Goal: Task Accomplishment & Management: Use online tool/utility

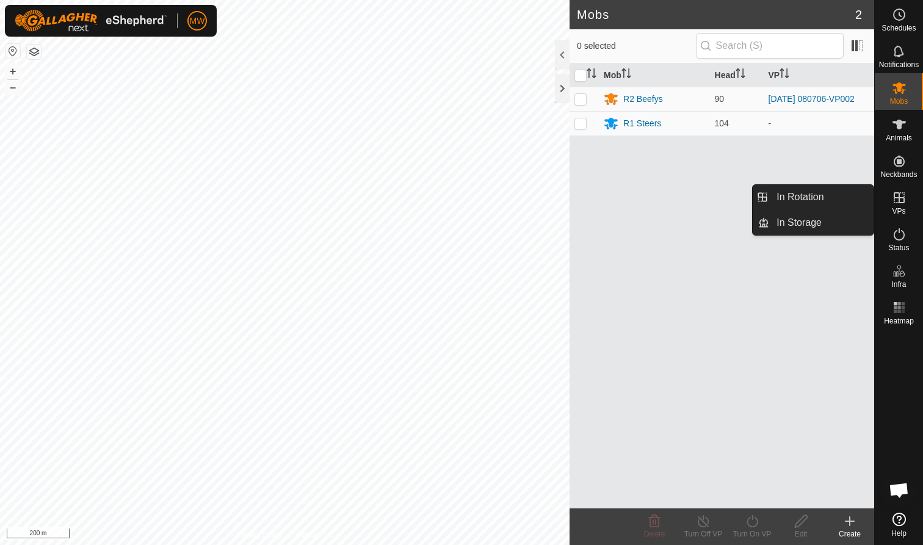
click at [488, 209] on span "VPs" at bounding box center [898, 211] width 13 height 7
click at [488, 197] on link "In Rotation" at bounding box center [821, 197] width 104 height 24
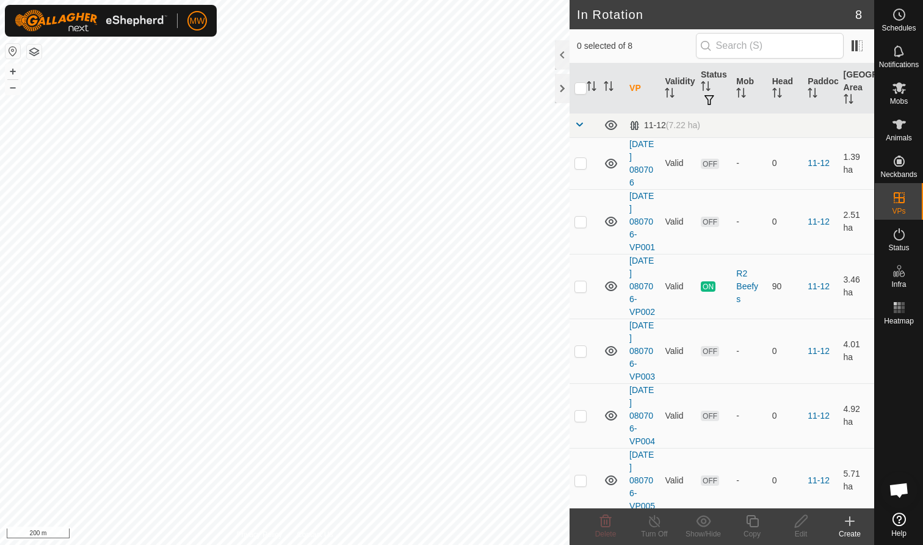
click at [488, 334] on div "Create" at bounding box center [849, 534] width 49 height 11
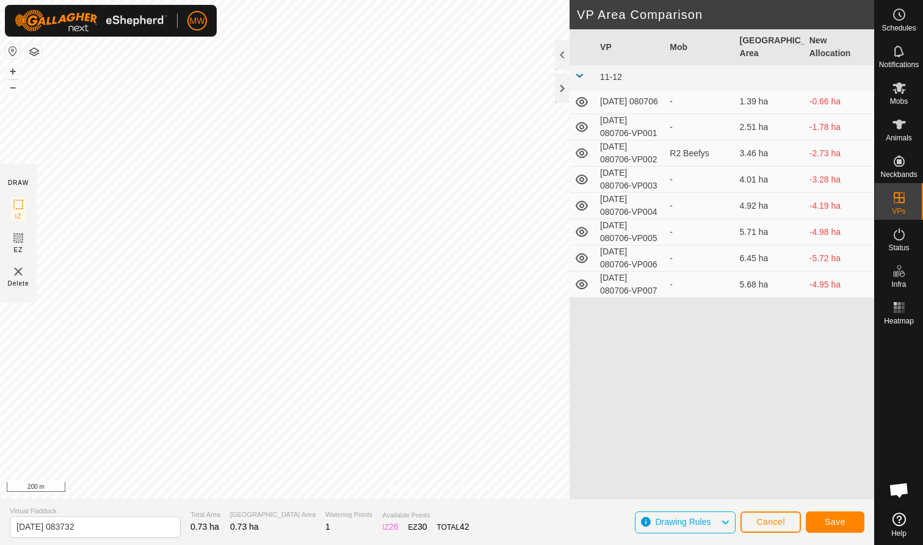
click at [488, 334] on span "Save" at bounding box center [835, 522] width 21 height 10
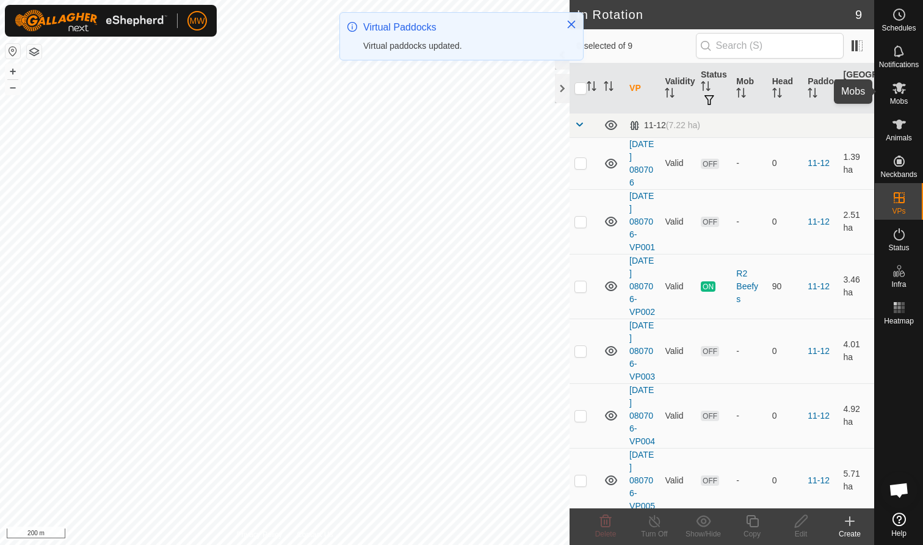
click at [488, 95] on icon at bounding box center [899, 88] width 15 height 15
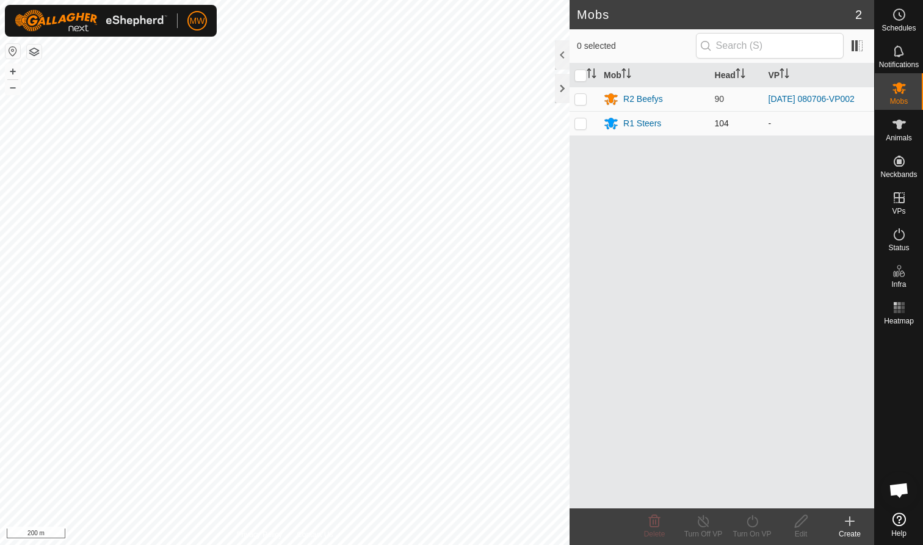
click at [488, 128] on p-checkbox at bounding box center [580, 123] width 12 height 10
checkbox input "true"
click at [488, 334] on icon at bounding box center [752, 521] width 15 height 15
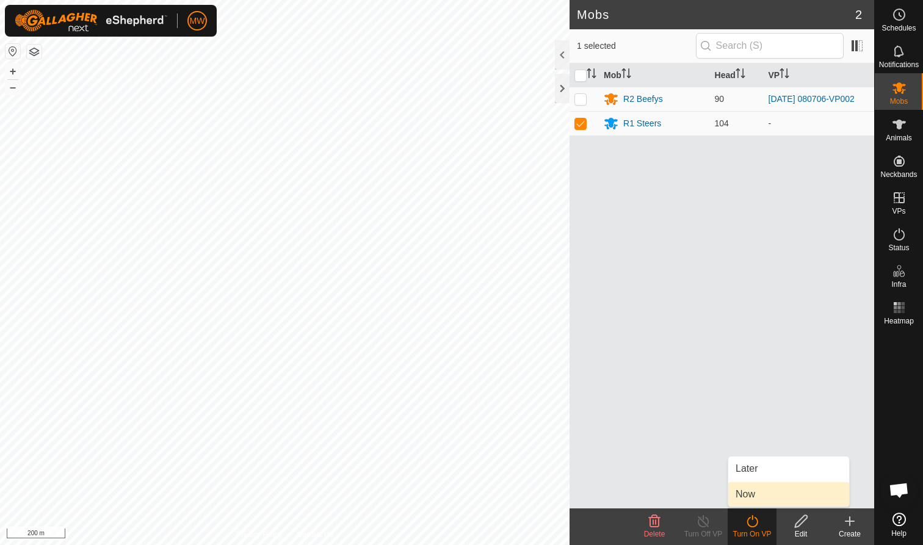
click at [488, 334] on link "Now" at bounding box center [788, 494] width 121 height 24
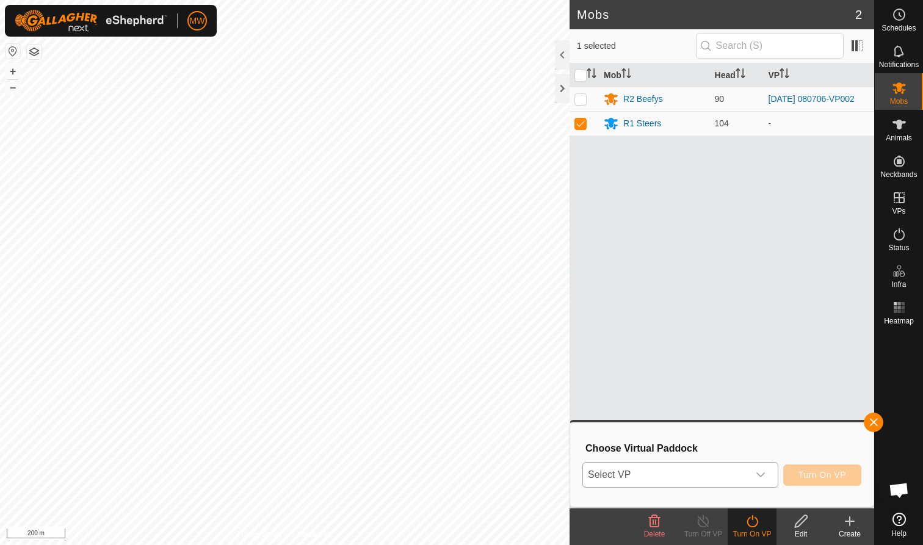
click at [488, 334] on icon "dropdown trigger" at bounding box center [761, 475] width 10 height 10
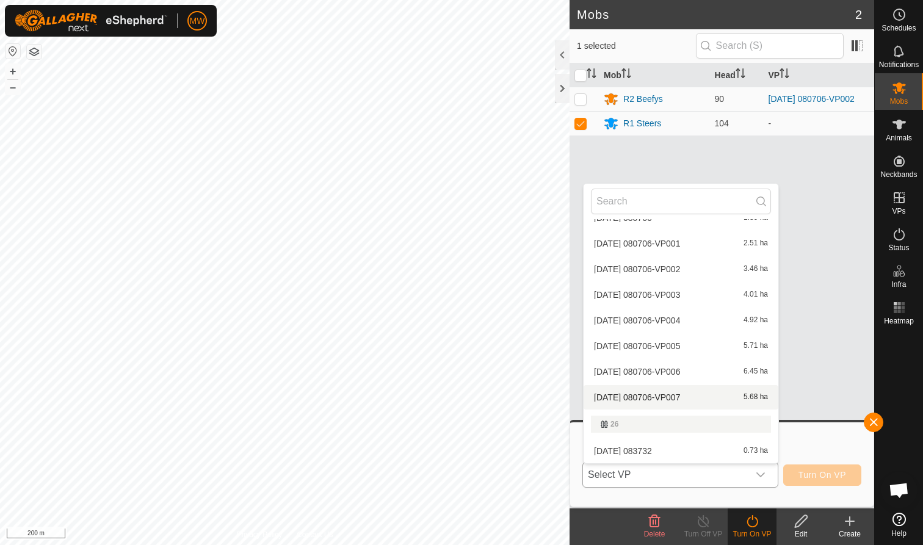
scroll to position [42, 0]
click at [488, 334] on li "[DATE] 083732 0.73 ha" at bounding box center [680, 451] width 195 height 24
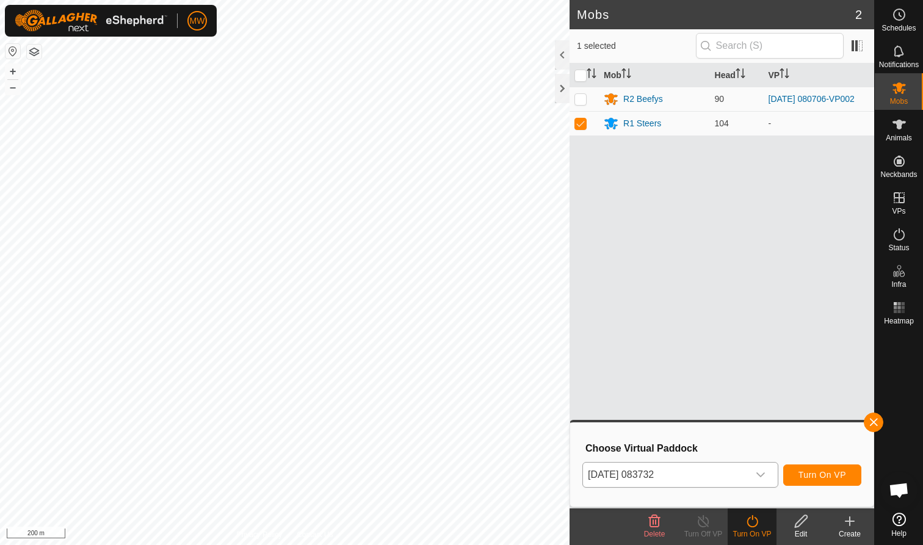
click at [488, 334] on button "Turn On VP" at bounding box center [822, 474] width 78 height 21
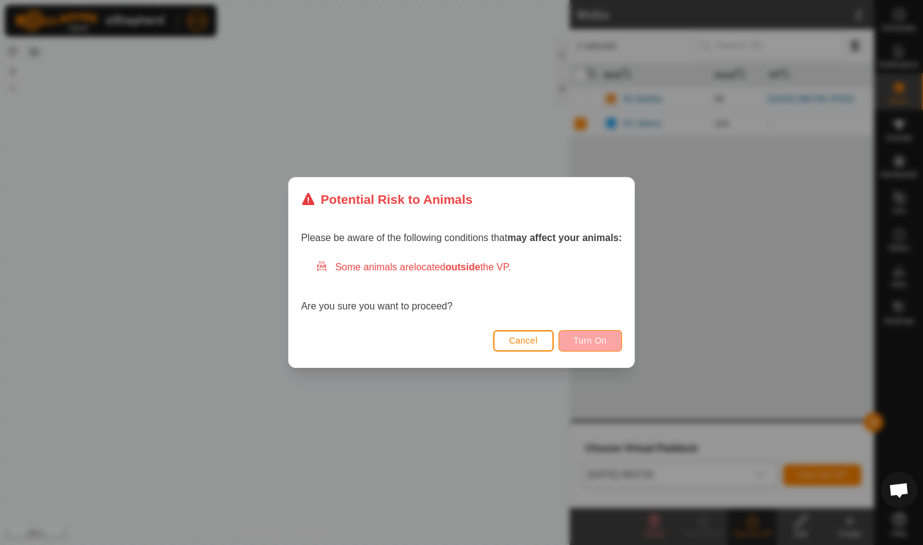
click at [488, 334] on span "Turn On" at bounding box center [590, 341] width 33 height 10
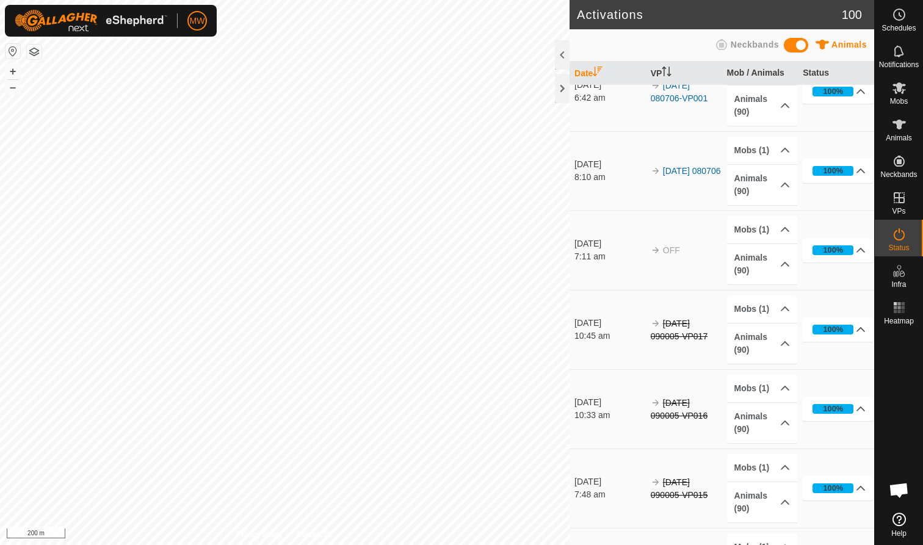
scroll to position [193, 0]
